Goal: Information Seeking & Learning: Check status

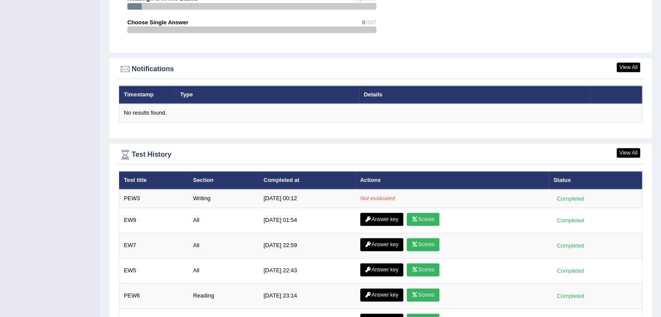
scroll to position [997, 0]
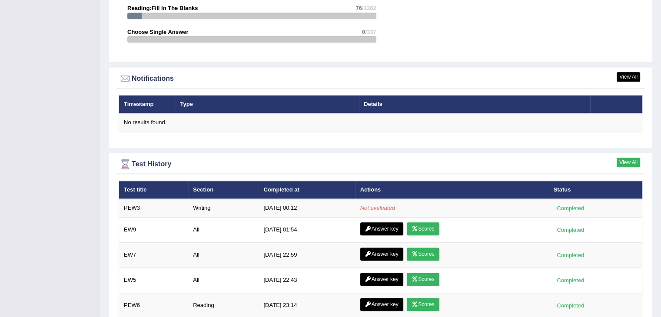
click at [631, 158] on link "View All" at bounding box center [628, 163] width 23 height 10
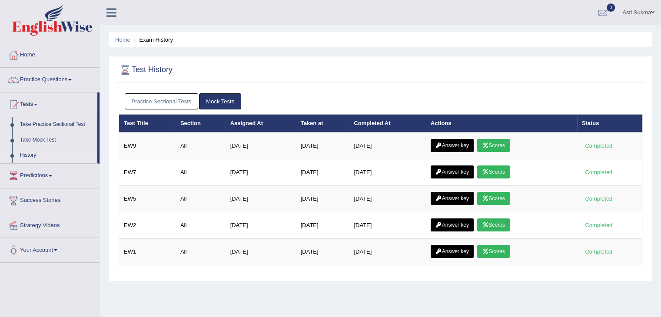
click at [182, 100] on link "Practice Sectional Tests" at bounding box center [162, 101] width 74 height 16
click at [179, 101] on link "Practice Sectional Tests" at bounding box center [162, 101] width 74 height 16
click at [73, 126] on link "Take Practice Sectional Test" at bounding box center [56, 125] width 81 height 16
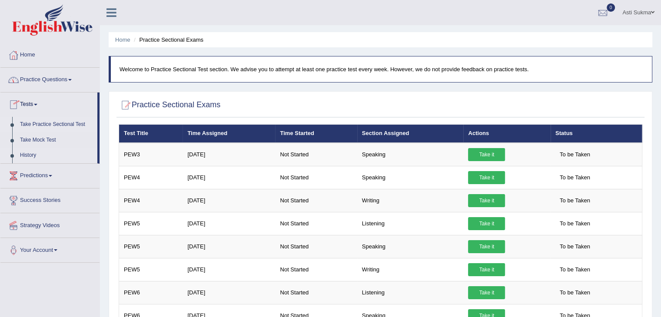
click at [26, 155] on link "History" at bounding box center [56, 156] width 81 height 16
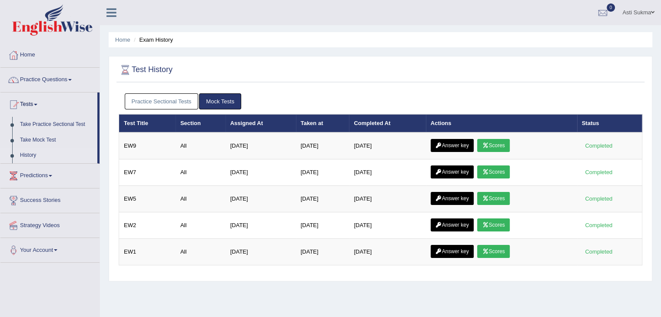
click at [191, 103] on link "Practice Sectional Tests" at bounding box center [162, 101] width 74 height 16
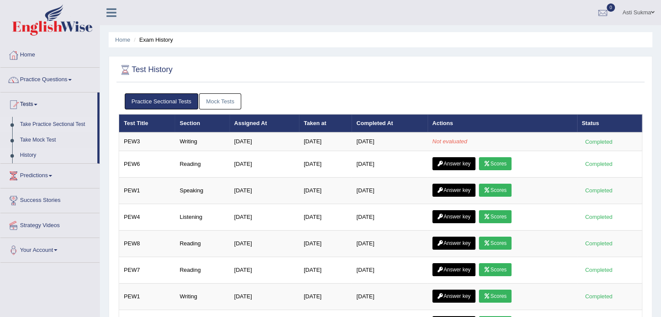
click at [61, 125] on link "Take Practice Sectional Test" at bounding box center [56, 125] width 81 height 16
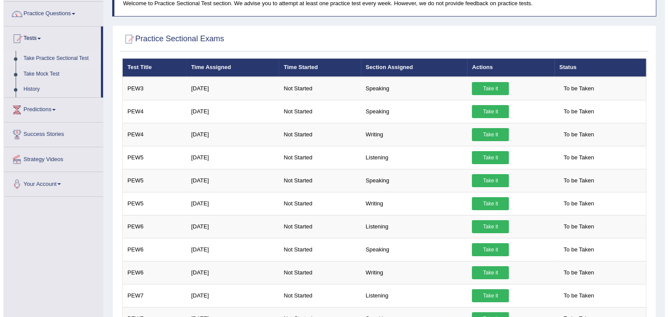
scroll to position [80, 0]
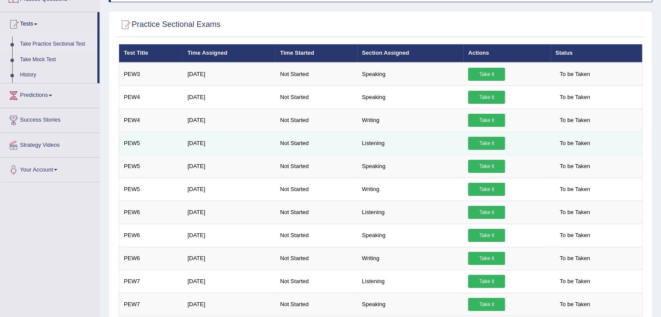
click at [492, 143] on link "Take it" at bounding box center [486, 143] width 37 height 13
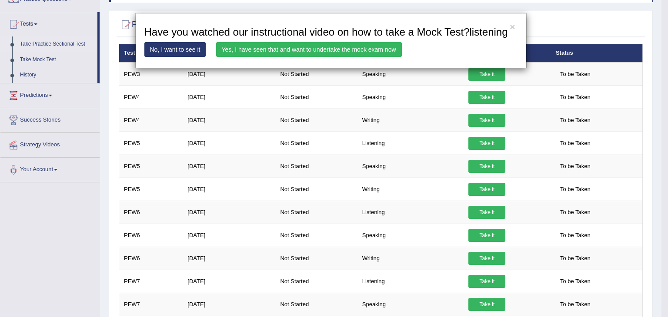
click at [384, 53] on link "Yes, I have seen that and want to undertake the mock exam now" at bounding box center [309, 49] width 186 height 15
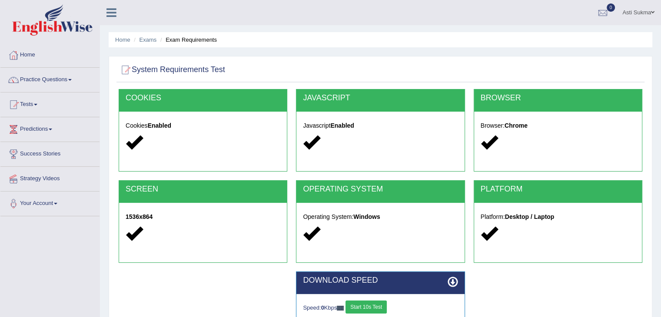
click at [385, 309] on button "Start 10s Test" at bounding box center [366, 307] width 41 height 13
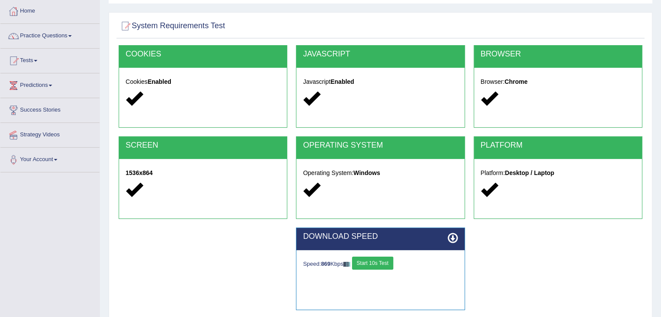
scroll to position [55, 0]
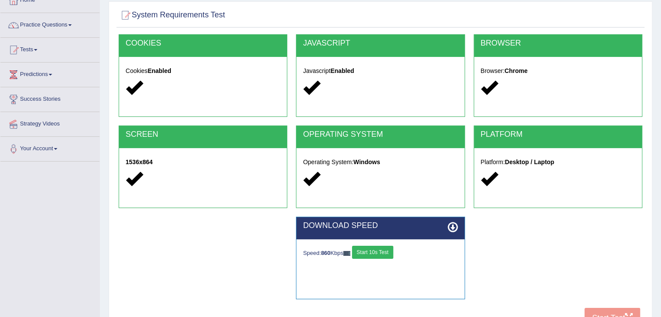
click at [381, 250] on button "Start 10s Test" at bounding box center [372, 252] width 41 height 13
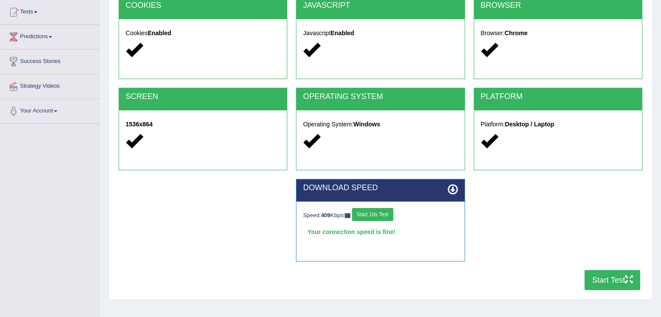
scroll to position [104, 0]
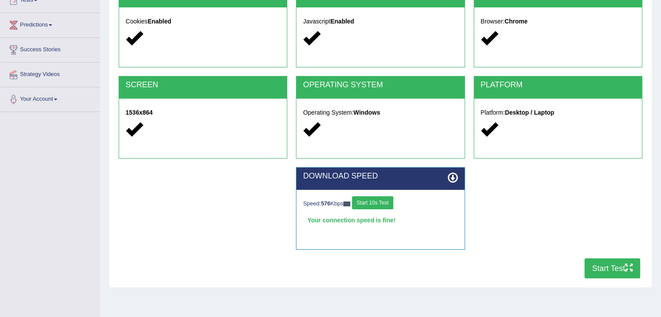
click at [595, 274] on button "Start Test" at bounding box center [613, 269] width 56 height 20
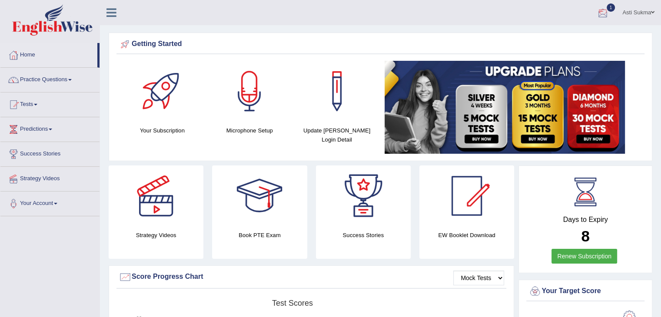
click at [598, 10] on div at bounding box center [602, 13] width 13 height 13
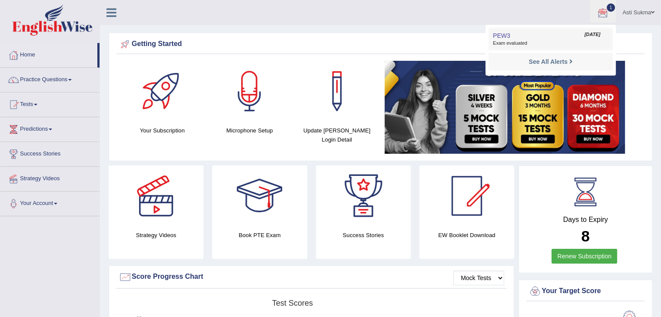
click at [526, 39] on link "PEW3 Oct 10, 2025 Exam evaluated" at bounding box center [551, 39] width 120 height 18
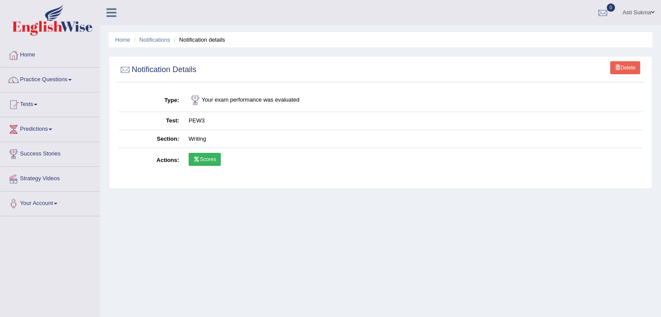
click at [208, 162] on link "Scores" at bounding box center [205, 159] width 32 height 13
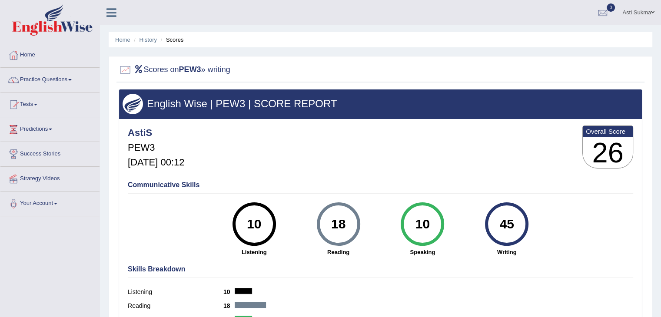
click at [156, 39] on ul "Home History Scores" at bounding box center [381, 39] width 544 height 15
click at [146, 40] on link "History" at bounding box center [148, 40] width 17 height 7
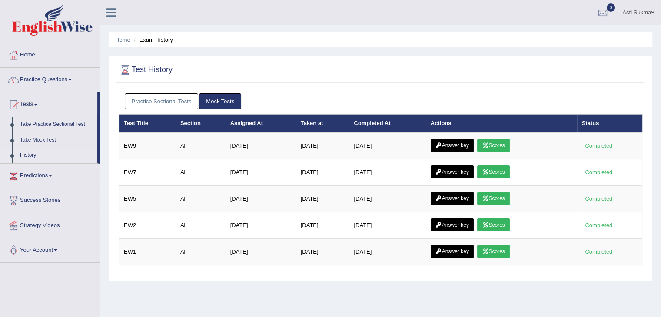
click at [167, 104] on link "Practice Sectional Tests" at bounding box center [162, 101] width 74 height 16
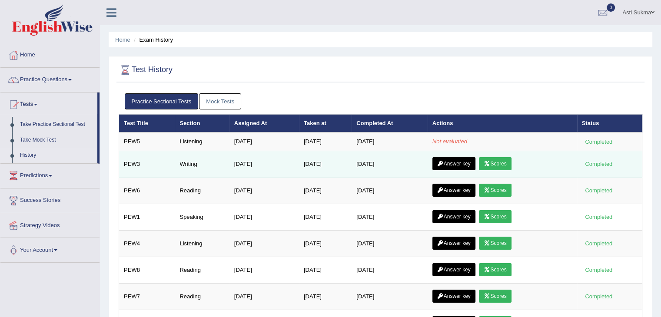
click at [460, 164] on link "Answer key" at bounding box center [453, 163] width 43 height 13
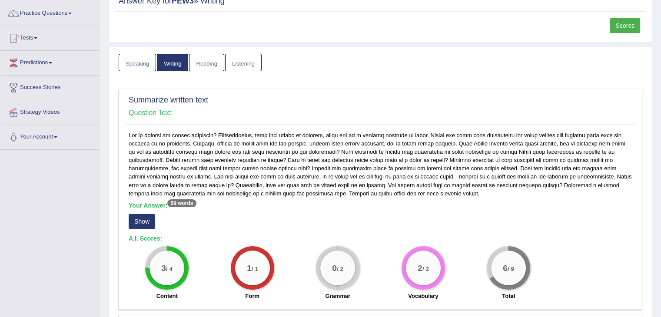
scroll to position [77, 0]
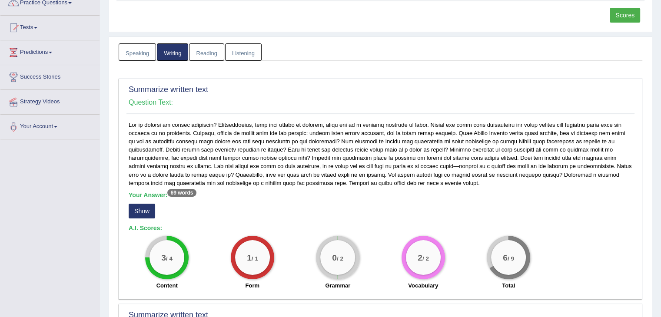
click at [134, 213] on button "Show" at bounding box center [142, 211] width 27 height 15
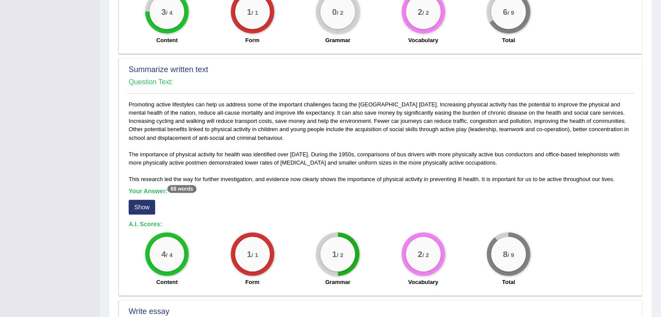
scroll to position [336, 0]
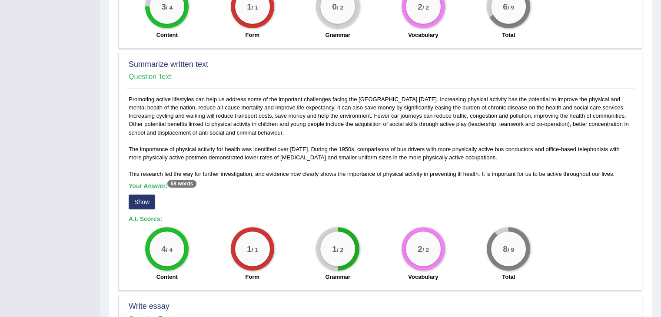
click at [138, 204] on button "Show" at bounding box center [142, 202] width 27 height 15
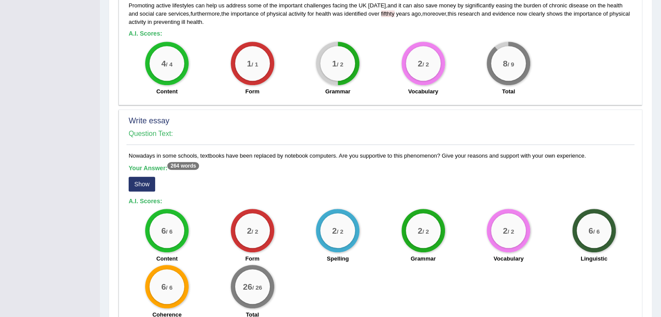
scroll to position [526, 0]
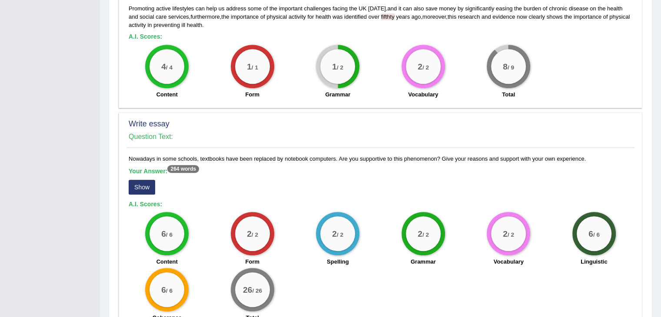
click at [140, 187] on button "Show" at bounding box center [142, 187] width 27 height 15
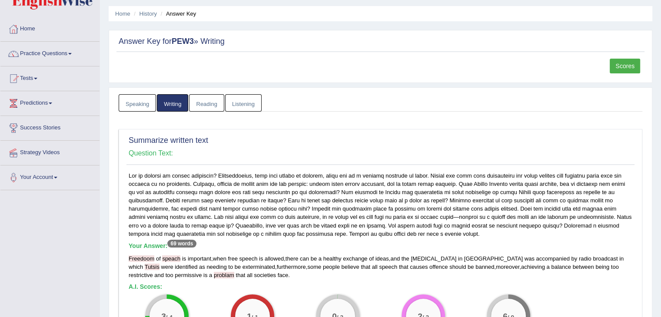
scroll to position [0, 0]
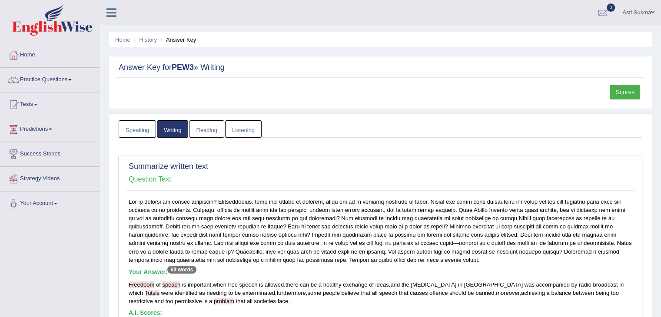
click at [142, 43] on li "History" at bounding box center [144, 40] width 25 height 8
click at [150, 37] on link "History" at bounding box center [148, 40] width 17 height 7
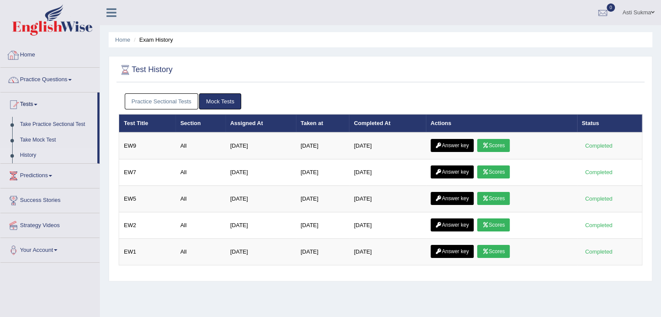
click at [30, 57] on link "Home" at bounding box center [49, 54] width 99 height 22
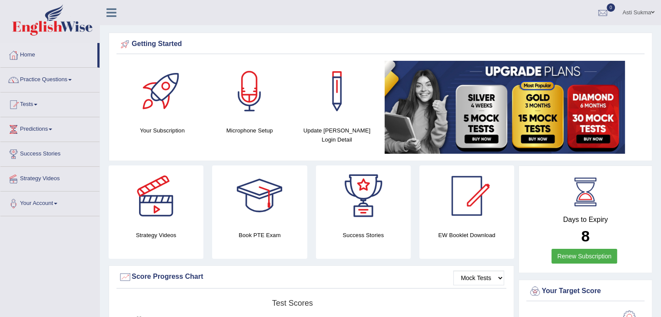
drag, startPoint x: 667, startPoint y: 57, endPoint x: 667, endPoint y: 29, distance: 28.7
click at [661, 29] on html "Toggle navigation Home Practice Questions Speaking Practice Read Aloud Repeat S…" at bounding box center [330, 158] width 661 height 317
